Goal: Task Accomplishment & Management: Use online tool/utility

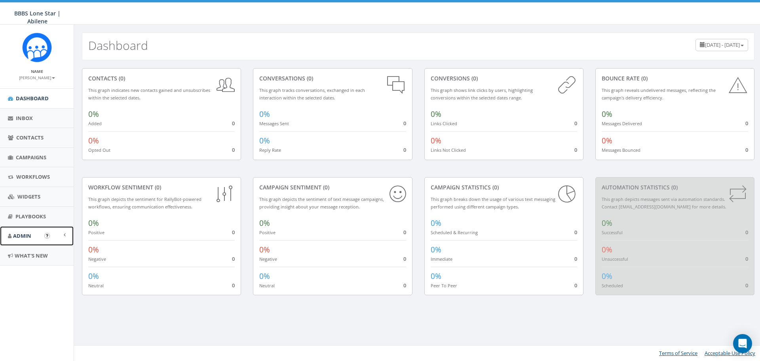
click at [65, 234] on span at bounding box center [65, 234] width 2 height 5
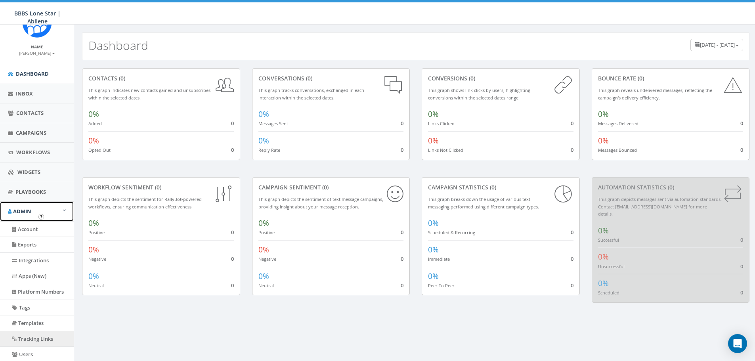
scroll to position [5, 0]
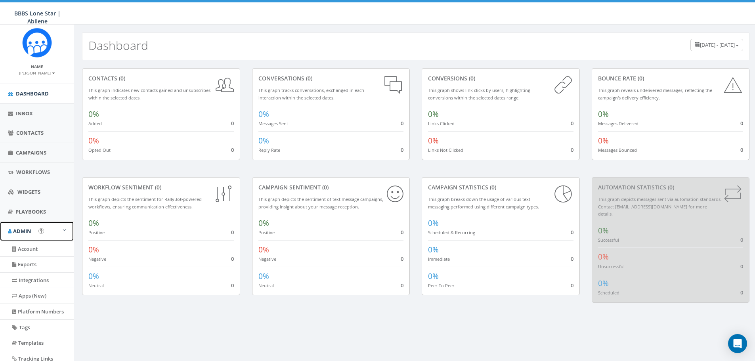
click at [63, 228] on span at bounding box center [64, 229] width 3 height 5
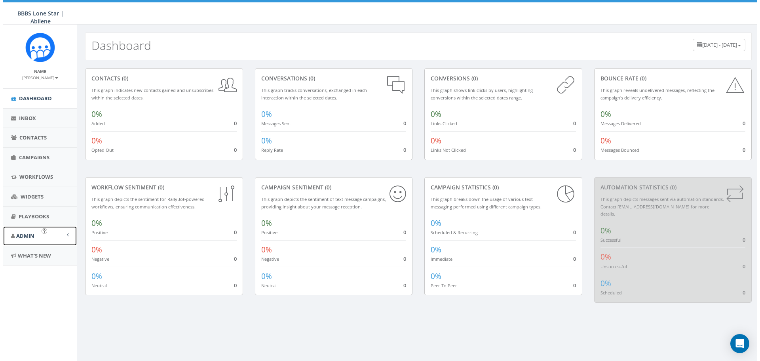
scroll to position [0, 0]
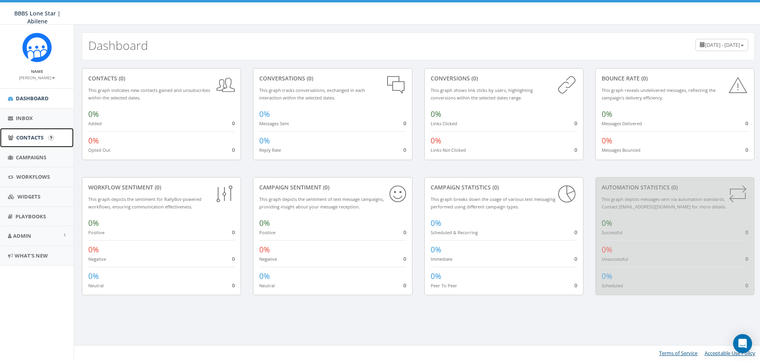
click at [37, 133] on link "Contacts" at bounding box center [37, 137] width 74 height 19
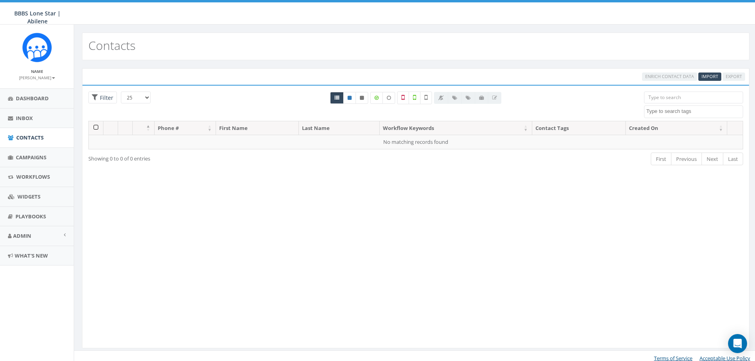
click at [682, 78] on span "Enrich Contact Data" at bounding box center [669, 75] width 55 height 7
click at [713, 74] on span "Import" at bounding box center [709, 76] width 17 height 6
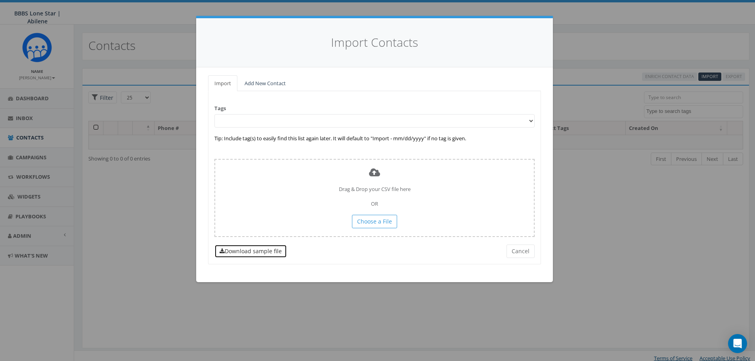
click at [251, 250] on link "Download sample file" at bounding box center [250, 250] width 72 height 13
click at [519, 252] on button "Cancel" at bounding box center [520, 250] width 28 height 13
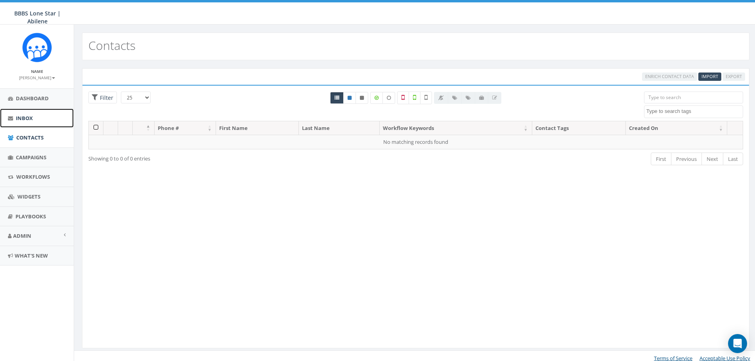
click at [25, 114] on span "Inbox" at bounding box center [24, 117] width 17 height 7
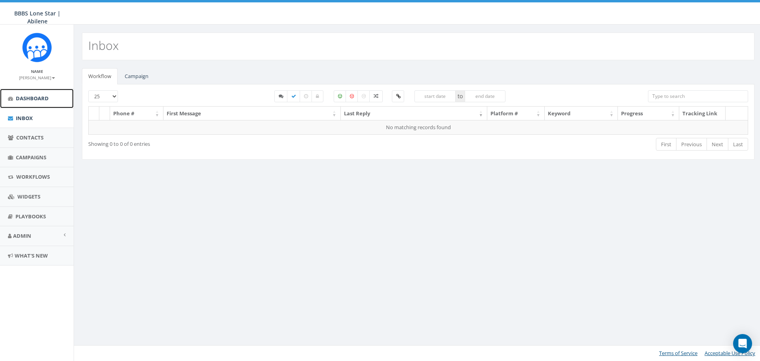
click at [43, 96] on span "Dashboard" at bounding box center [32, 98] width 33 height 7
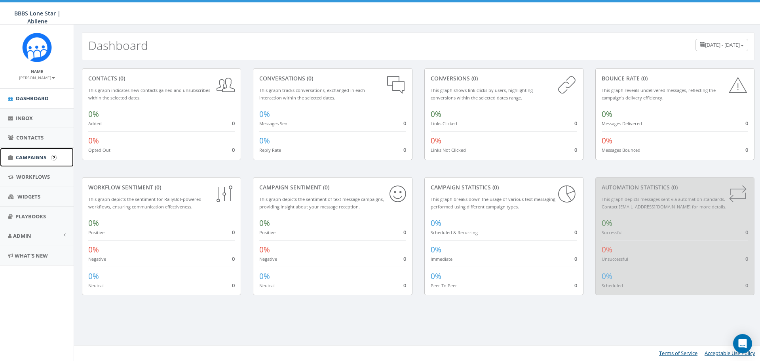
click at [41, 156] on span "Campaigns" at bounding box center [31, 157] width 30 height 7
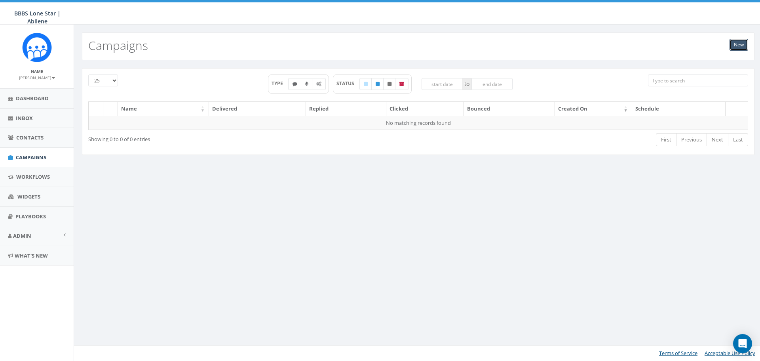
click at [739, 46] on link "New" at bounding box center [739, 45] width 19 height 12
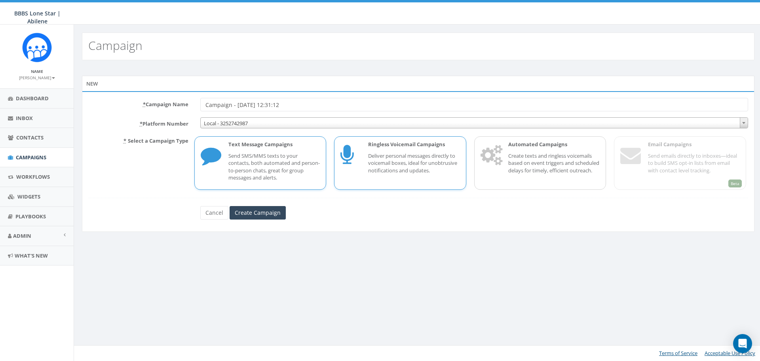
click at [394, 156] on p "Deliver personal messages directly to voicemail boxes, ideal for unobtrusive no…" at bounding box center [414, 163] width 92 height 22
click at [269, 210] on input "Create Campaign" at bounding box center [258, 212] width 56 height 13
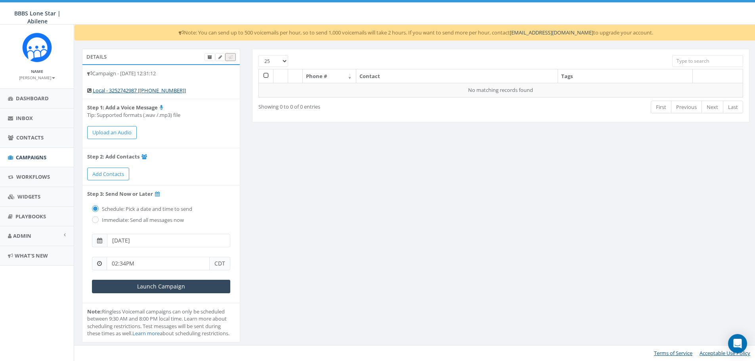
scroll to position [7, 0]
click at [38, 99] on span "Dashboard" at bounding box center [32, 98] width 33 height 7
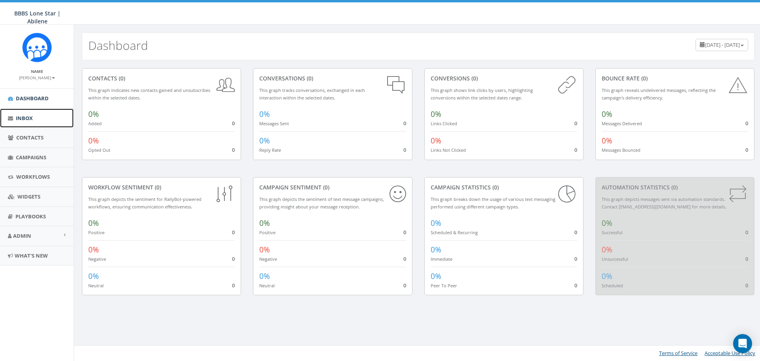
click at [35, 120] on link "Inbox" at bounding box center [37, 118] width 74 height 19
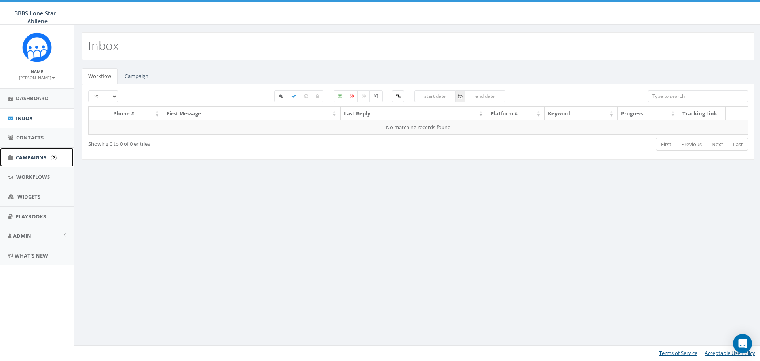
click at [37, 158] on span "Campaigns" at bounding box center [31, 157] width 30 height 7
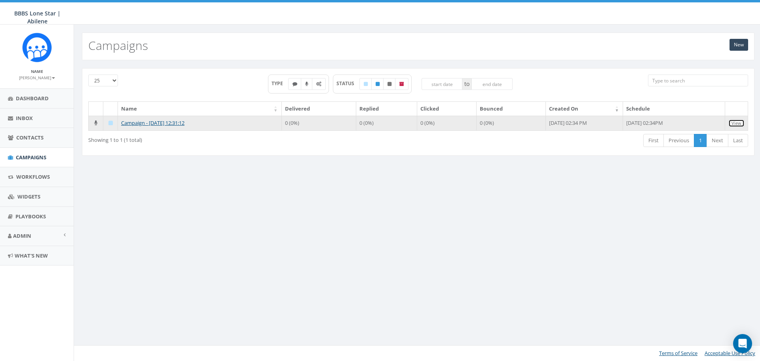
click at [741, 124] on link "View" at bounding box center [737, 123] width 16 height 8
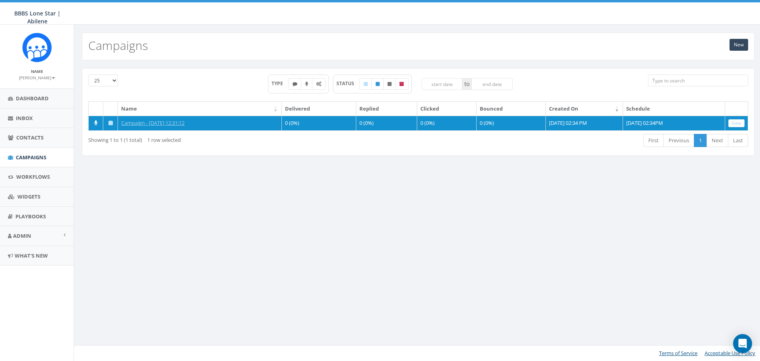
click at [196, 206] on div "New Campaigns 25 50 100 TYPE STATUS to Name Delivered Replied Clicked Bounced C…" at bounding box center [418, 193] width 689 height 336
click at [336, 163] on div "25 50 100 TYPE STATUS to Name Delivered Replied Clicked Bounced Created On Sche…" at bounding box center [418, 116] width 685 height 97
drag, startPoint x: 149, startPoint y: 122, endPoint x: 116, endPoint y: 173, distance: 59.7
click at [116, 173] on div "25 50 100 TYPE STATUS to Name Delivered Replied Clicked Bounced Created On Sche…" at bounding box center [418, 116] width 689 height 113
click at [36, 174] on span "Workflows" at bounding box center [33, 176] width 34 height 7
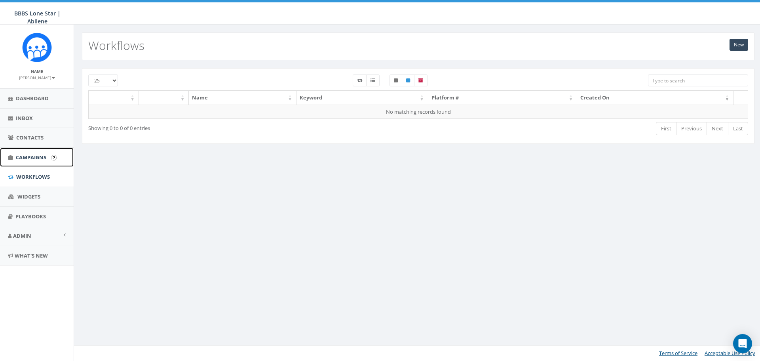
click at [39, 155] on span "Campaigns" at bounding box center [31, 157] width 30 height 7
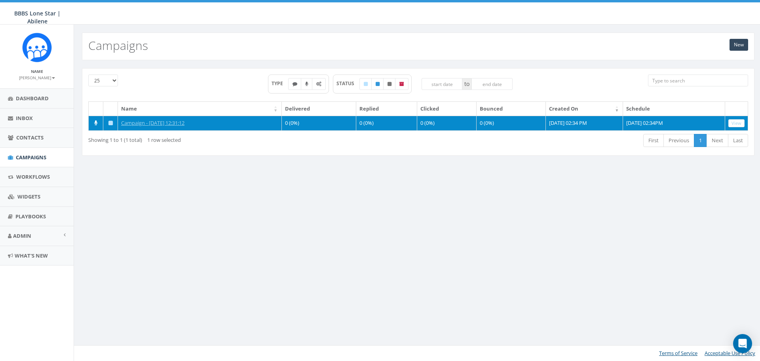
click at [109, 119] on td at bounding box center [110, 123] width 15 height 15
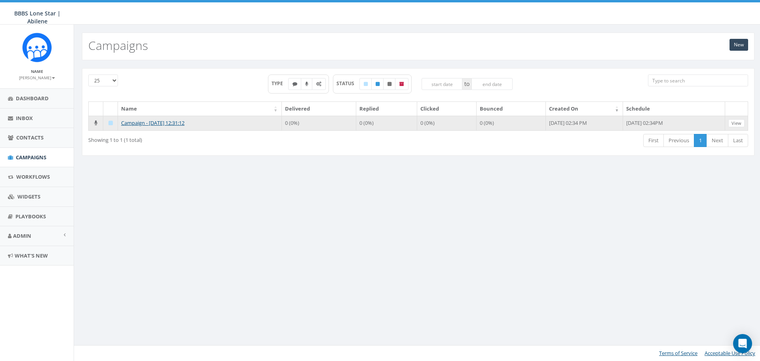
click at [109, 124] on icon at bounding box center [111, 122] width 4 height 5
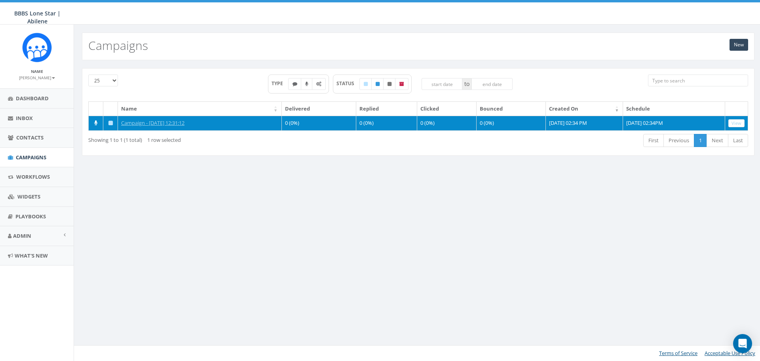
click at [111, 123] on icon at bounding box center [111, 122] width 4 height 5
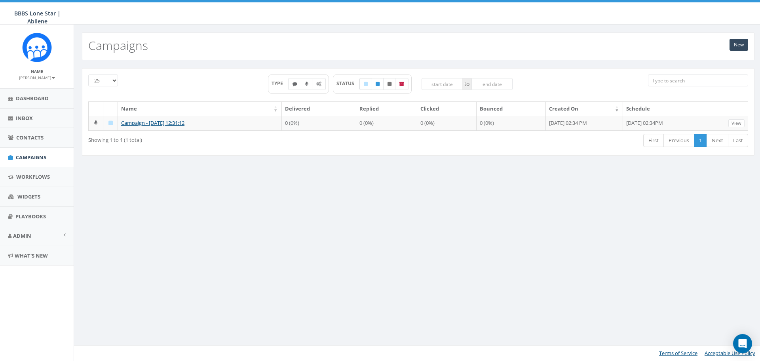
click at [370, 85] on label at bounding box center [366, 84] width 13 height 12
checkbox input "false"
click at [319, 85] on icon at bounding box center [318, 84] width 5 height 5
checkbox input "true"
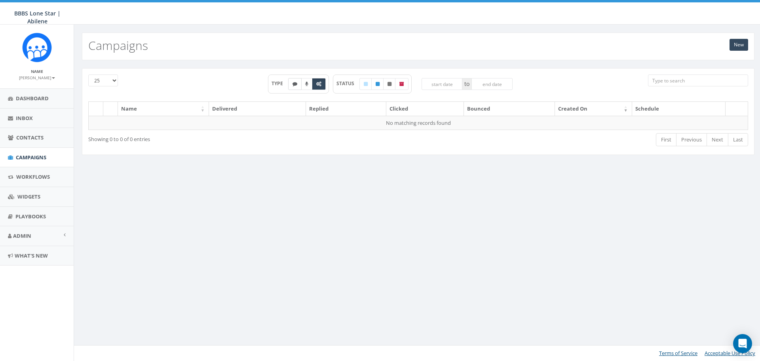
click at [295, 85] on icon at bounding box center [295, 84] width 5 height 5
checkbox input "true"
click at [306, 83] on icon at bounding box center [306, 84] width 3 height 5
checkbox input "true"
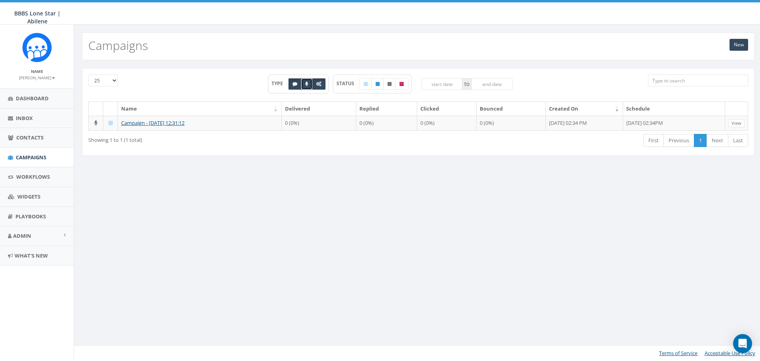
click at [287, 164] on div "25 50 100 TYPE STATUS to Name Delivered Replied Clicked Bounced Created On Sche…" at bounding box center [418, 116] width 685 height 97
click at [48, 173] on link "Workflows" at bounding box center [37, 176] width 74 height 19
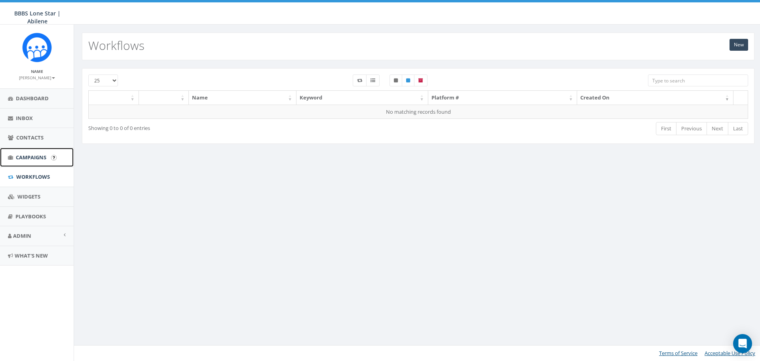
click at [28, 156] on span "Campaigns" at bounding box center [31, 157] width 30 height 7
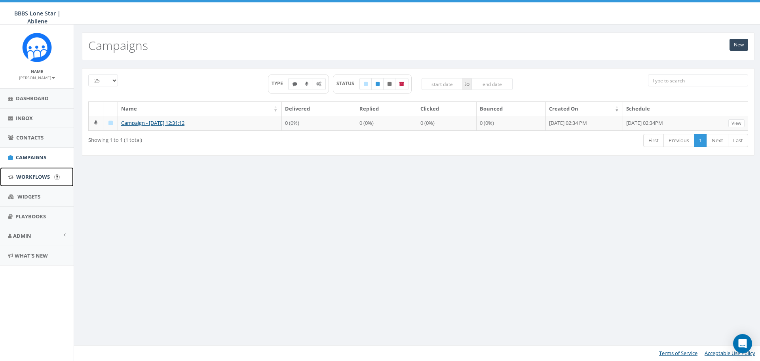
click at [41, 179] on span "Workflows" at bounding box center [33, 176] width 34 height 7
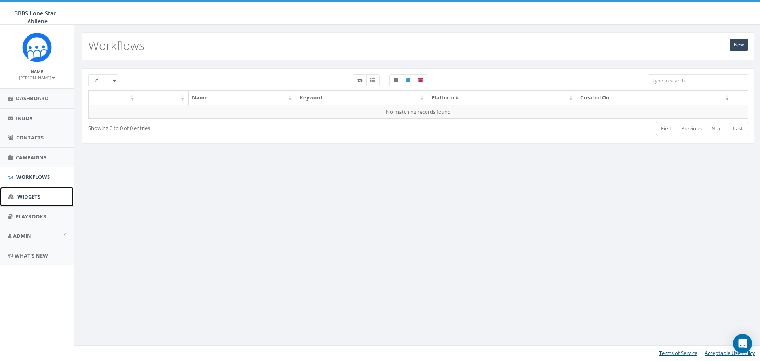
click at [28, 196] on span "Widgets" at bounding box center [28, 196] width 23 height 7
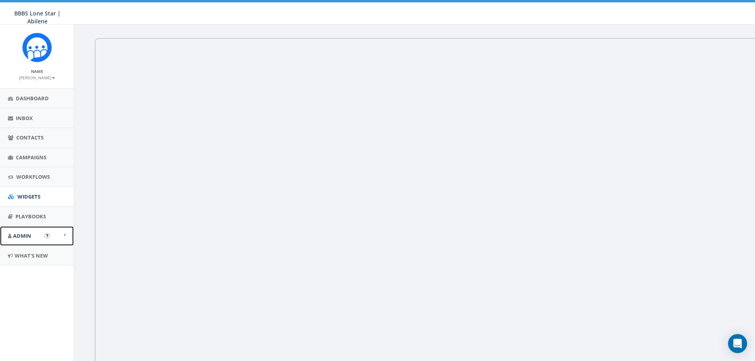
click at [28, 235] on span "Admin" at bounding box center [22, 235] width 18 height 7
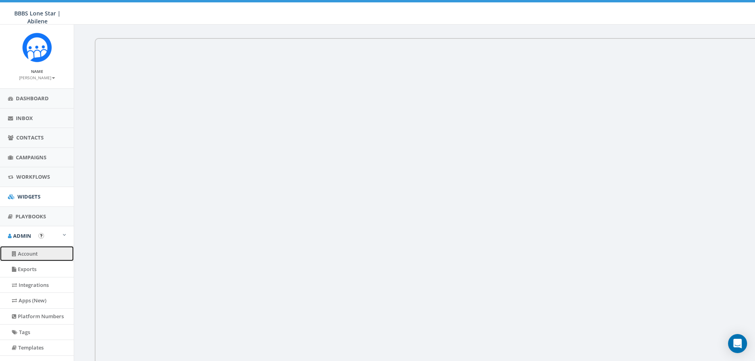
click at [45, 252] on link "Account" at bounding box center [37, 253] width 74 height 15
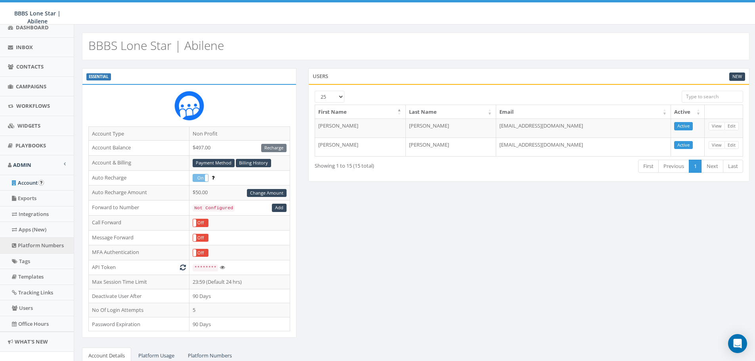
scroll to position [79, 0]
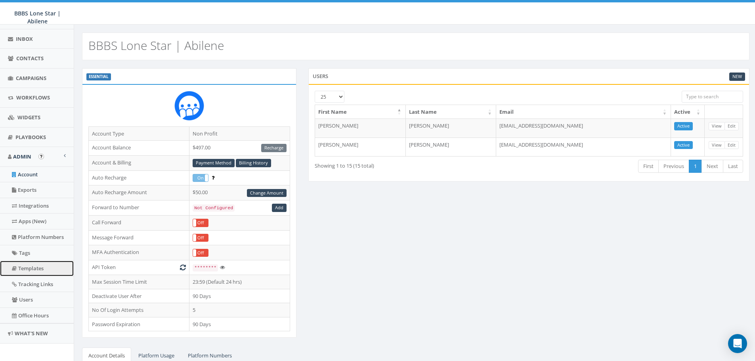
click at [49, 270] on link "Templates" at bounding box center [37, 268] width 74 height 15
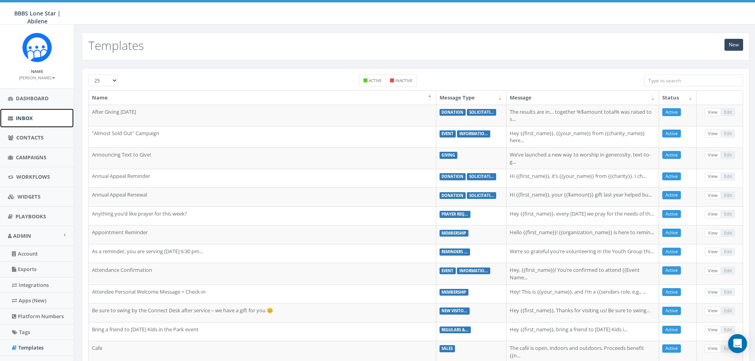
click at [38, 116] on link "Inbox" at bounding box center [37, 118] width 74 height 19
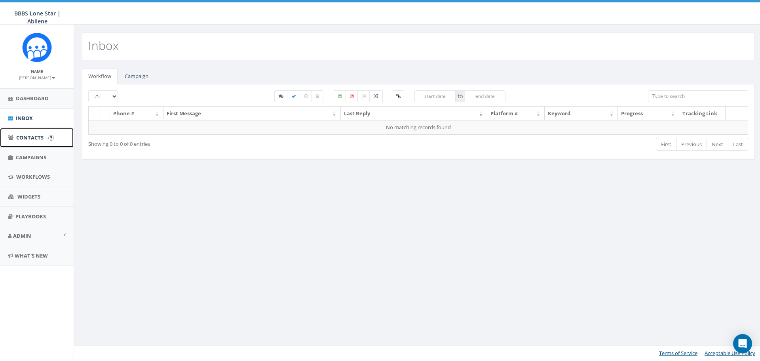
click at [37, 134] on span "Contacts" at bounding box center [29, 137] width 27 height 7
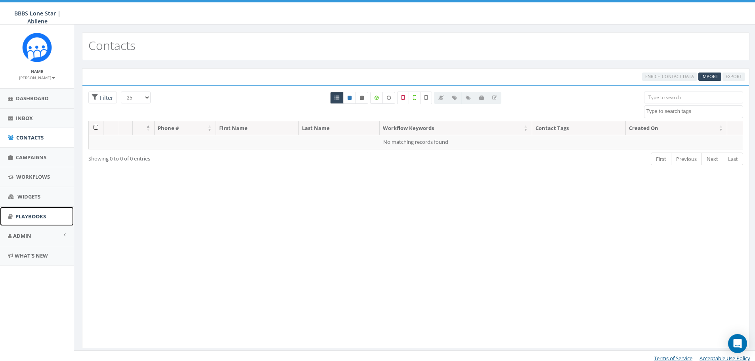
click at [29, 213] on span "Playbooks" at bounding box center [30, 216] width 30 height 7
